Goal: Task Accomplishment & Management: Use online tool/utility

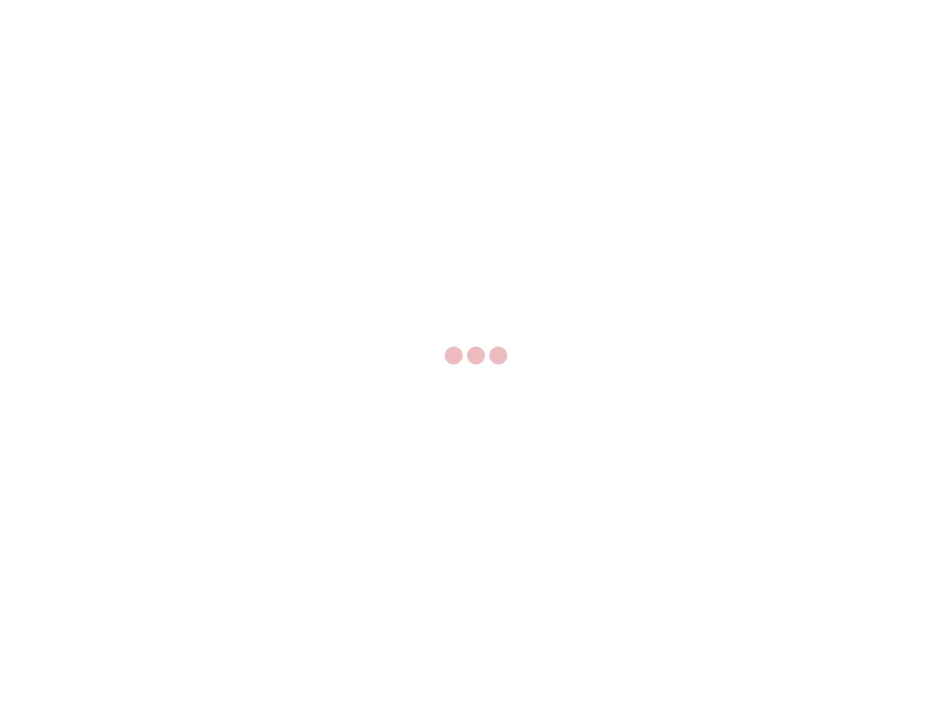
select select "US"
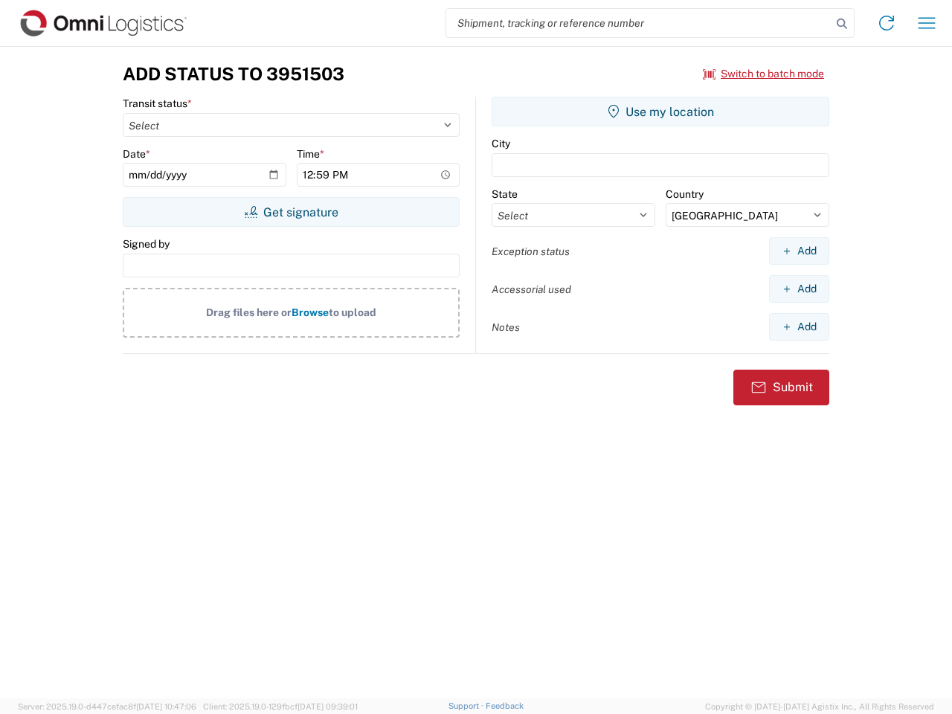
click at [639, 23] on input "search" at bounding box center [638, 23] width 385 height 28
click at [842, 24] on icon at bounding box center [842, 23] width 21 height 21
click at [887, 23] on icon at bounding box center [887, 23] width 24 height 24
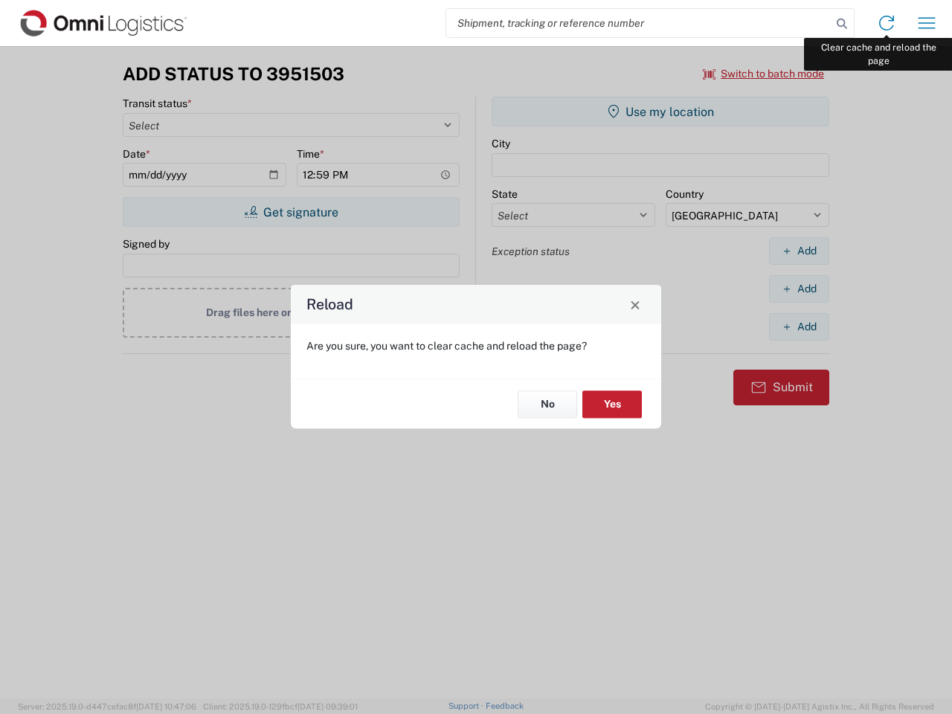
click at [927, 23] on div "Reload Are you sure, you want to clear cache and reload the page? No Yes" at bounding box center [476, 357] width 952 height 714
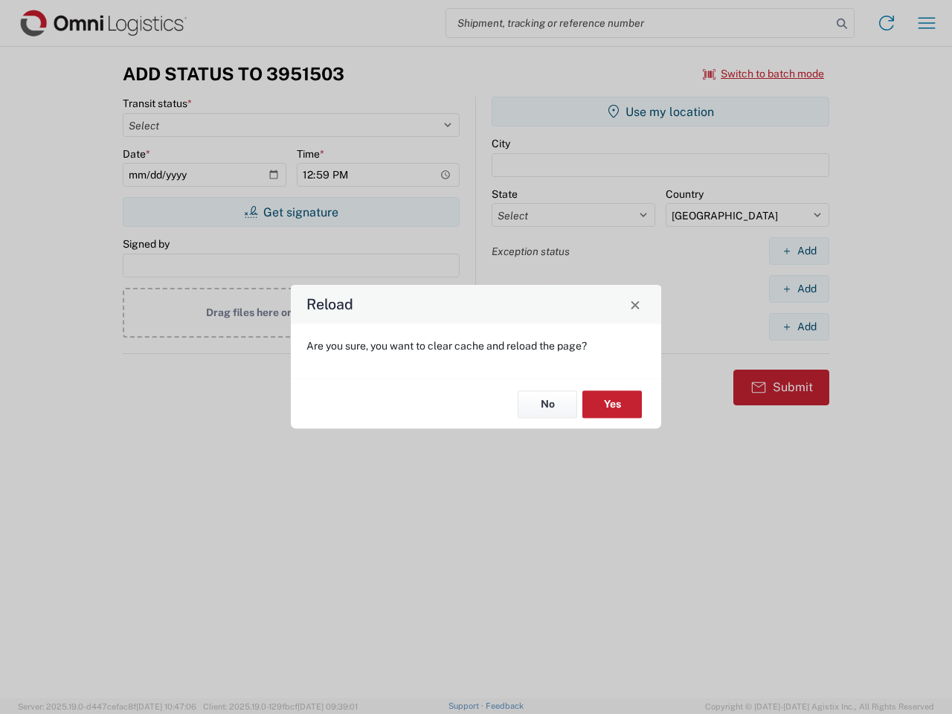
click at [764, 74] on div "Reload Are you sure, you want to clear cache and reload the page? No Yes" at bounding box center [476, 357] width 952 height 714
click at [291, 212] on div "Reload Are you sure, you want to clear cache and reload the page? No Yes" at bounding box center [476, 357] width 952 height 714
click at [660, 112] on div "Reload Are you sure, you want to clear cache and reload the page? No Yes" at bounding box center [476, 357] width 952 height 714
click at [799, 251] on div "Reload Are you sure, you want to clear cache and reload the page? No Yes" at bounding box center [476, 357] width 952 height 714
click at [799, 289] on div "Reload Are you sure, you want to clear cache and reload the page? No Yes" at bounding box center [476, 357] width 952 height 714
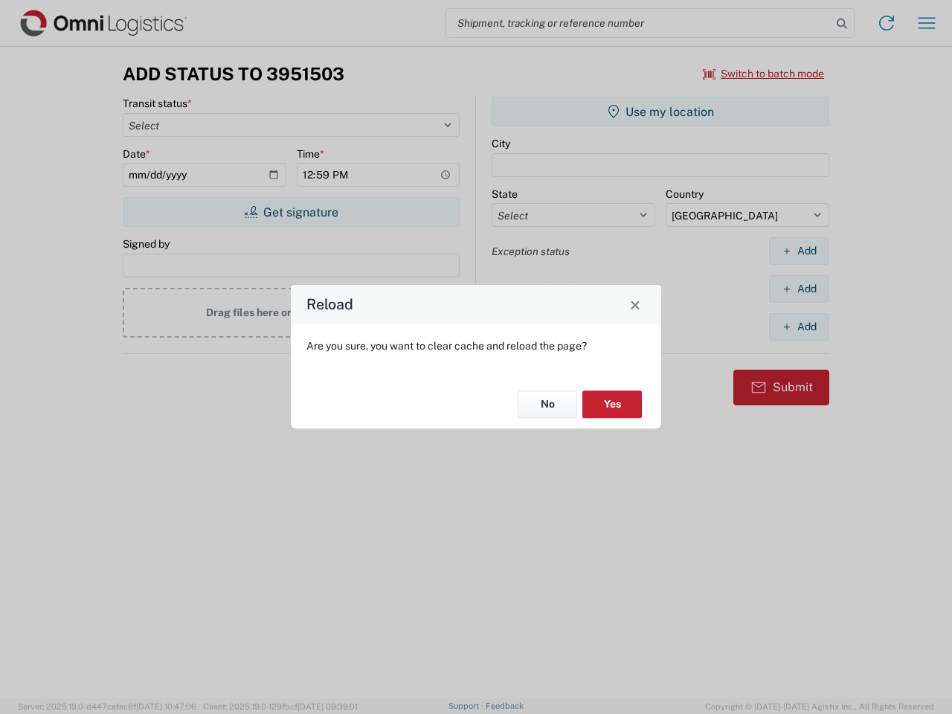
click at [799, 327] on div "Reload Are you sure, you want to clear cache and reload the page? No Yes" at bounding box center [476, 357] width 952 height 714
